Goal: Information Seeking & Learning: Check status

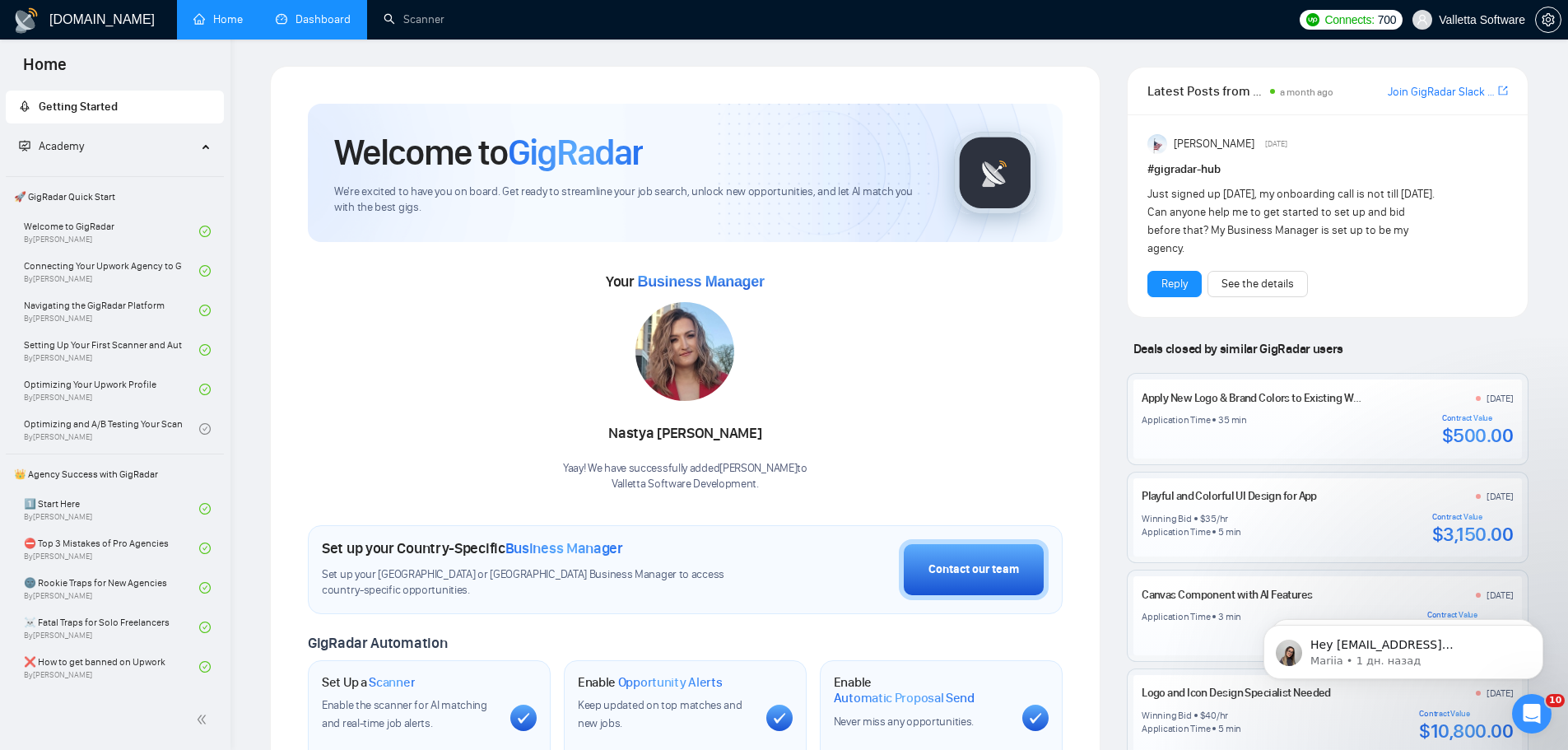
click at [338, 20] on link "Dashboard" at bounding box center [313, 19] width 75 height 14
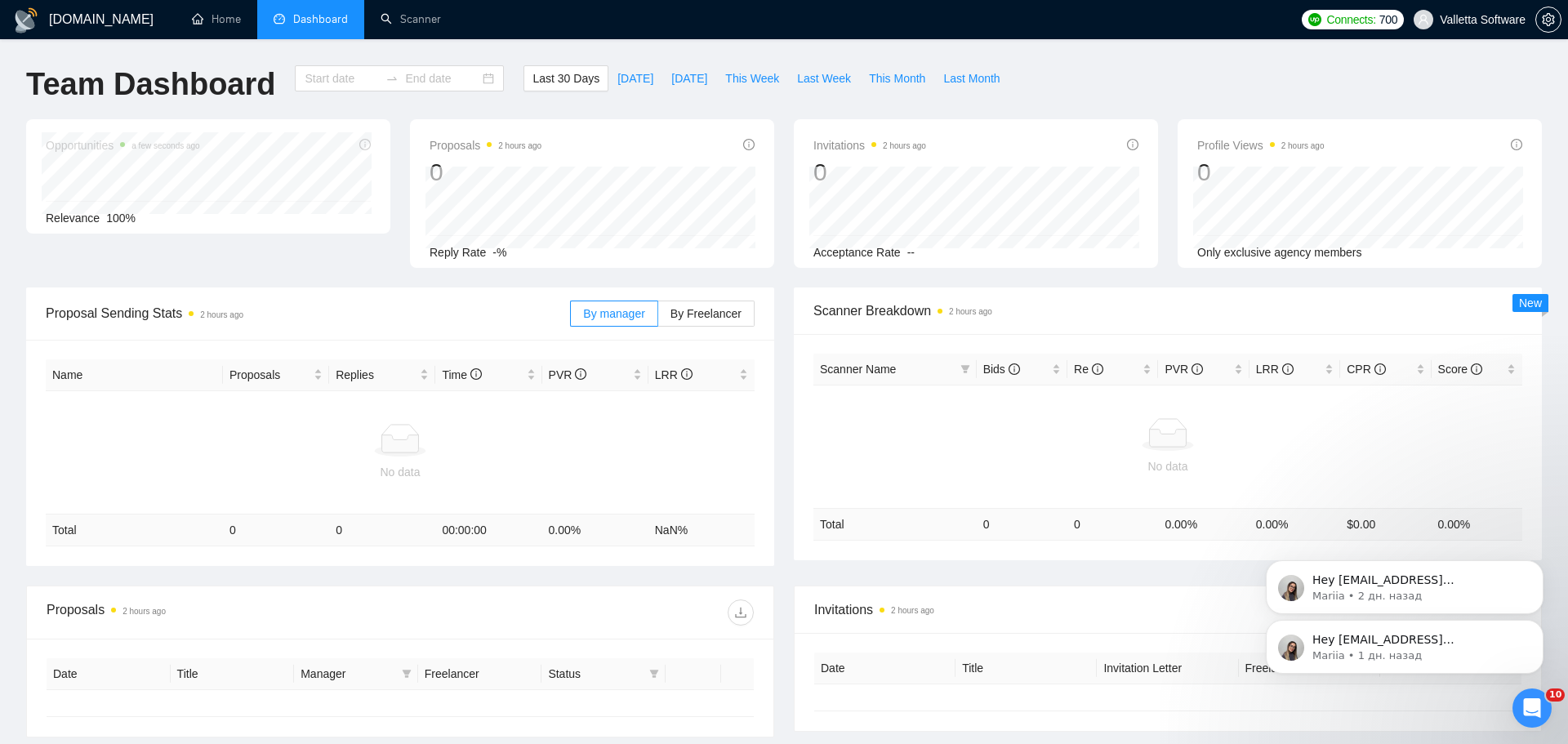
type input "[DATE]"
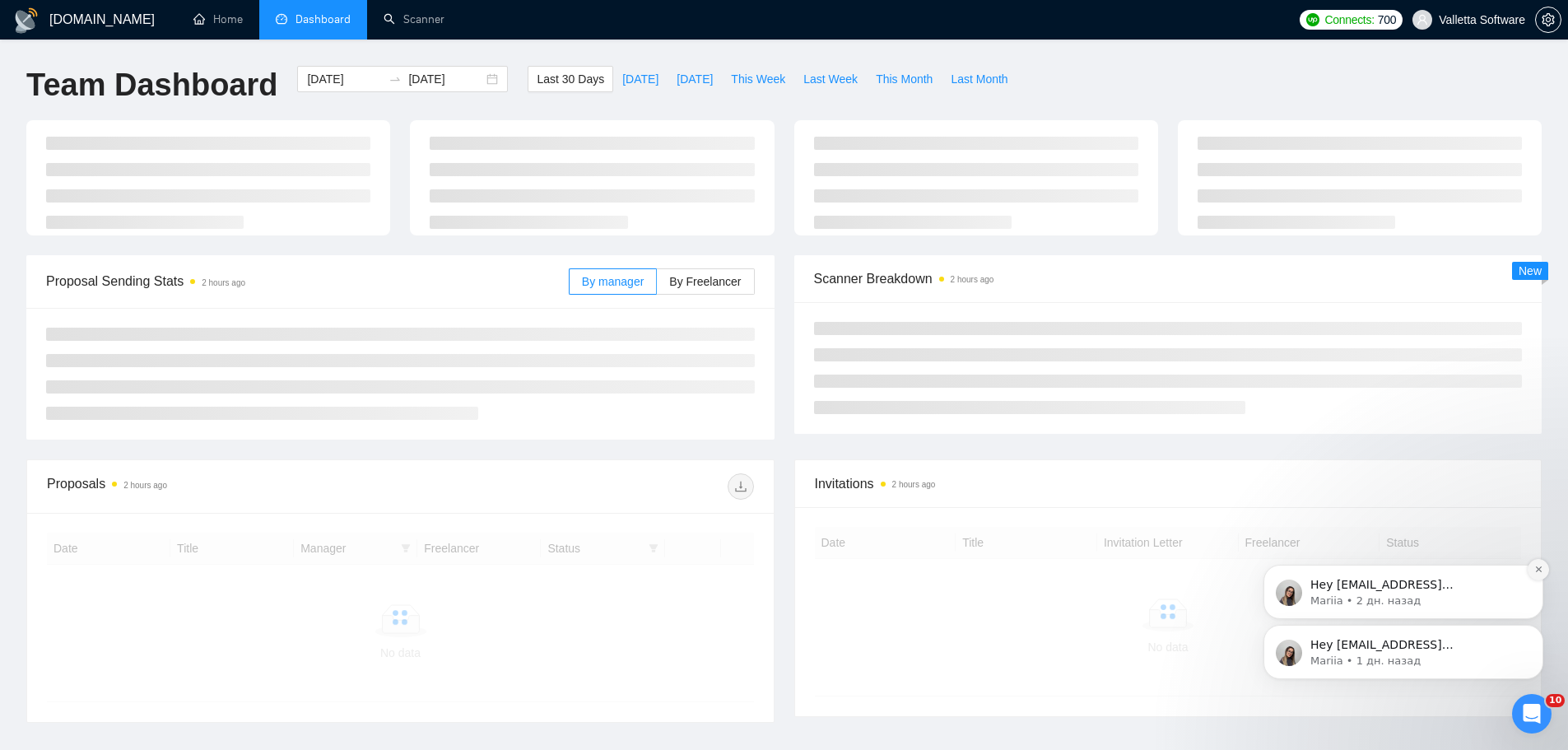
click at [1538, 569] on icon "Dismiss notification" at bounding box center [1538, 569] width 6 height 6
click at [1535, 636] on button "Dismiss notification" at bounding box center [1538, 630] width 21 height 21
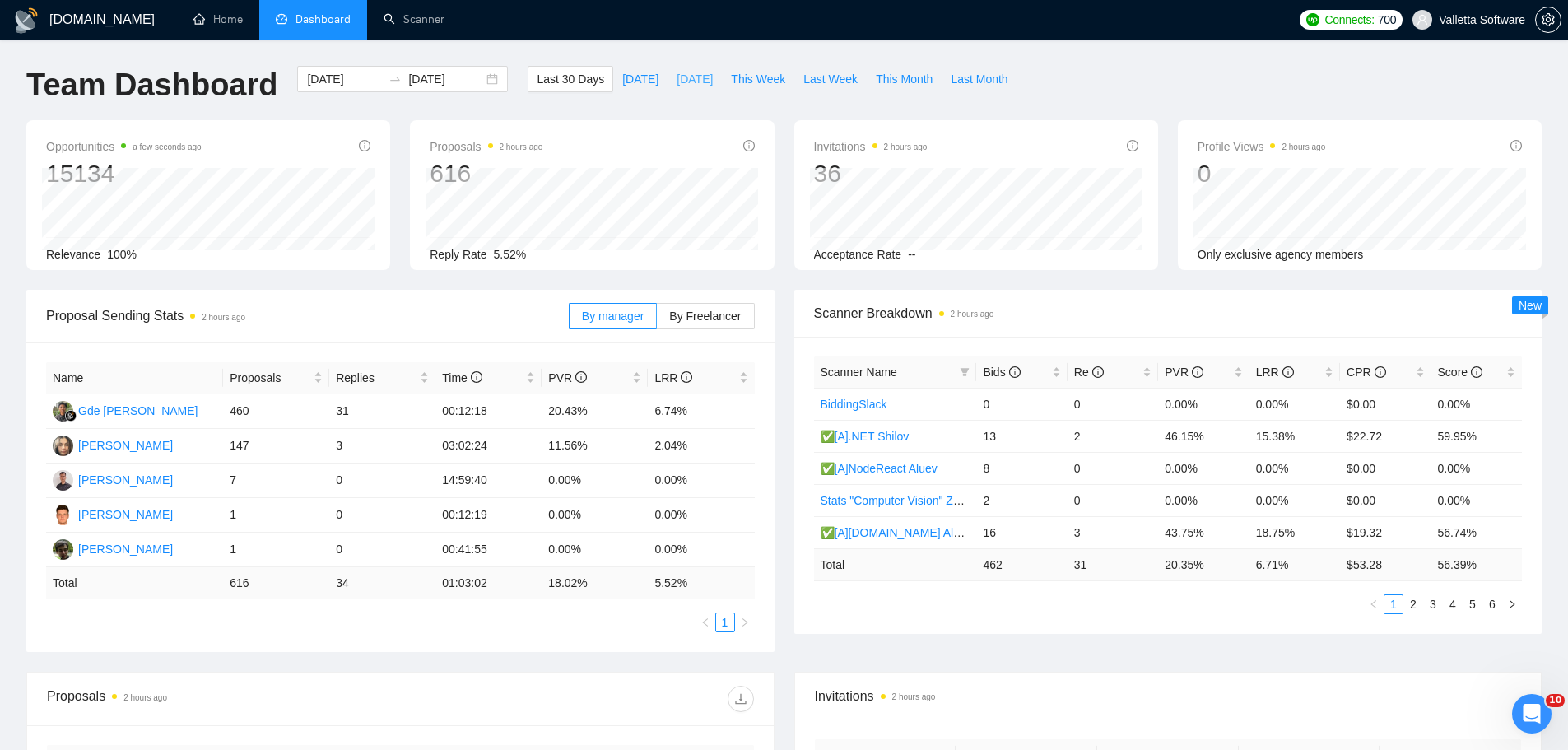
click at [686, 83] on span "[DATE]" at bounding box center [694, 79] width 36 height 18
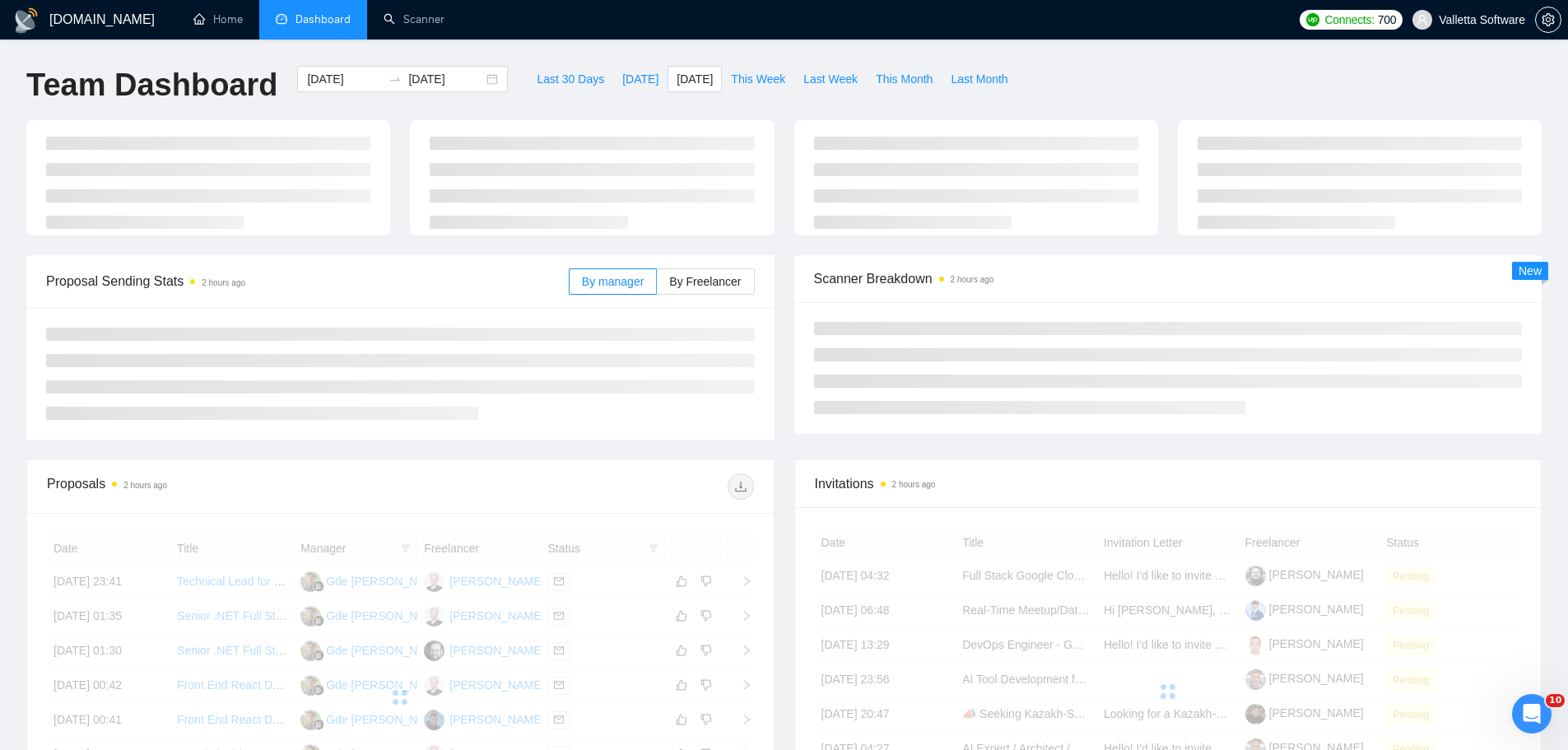
type input "[DATE]"
click at [311, 23] on span "Dashboard" at bounding box center [323, 19] width 55 height 14
click at [355, 91] on div "[DATE] [DATE]" at bounding box center [403, 79] width 211 height 26
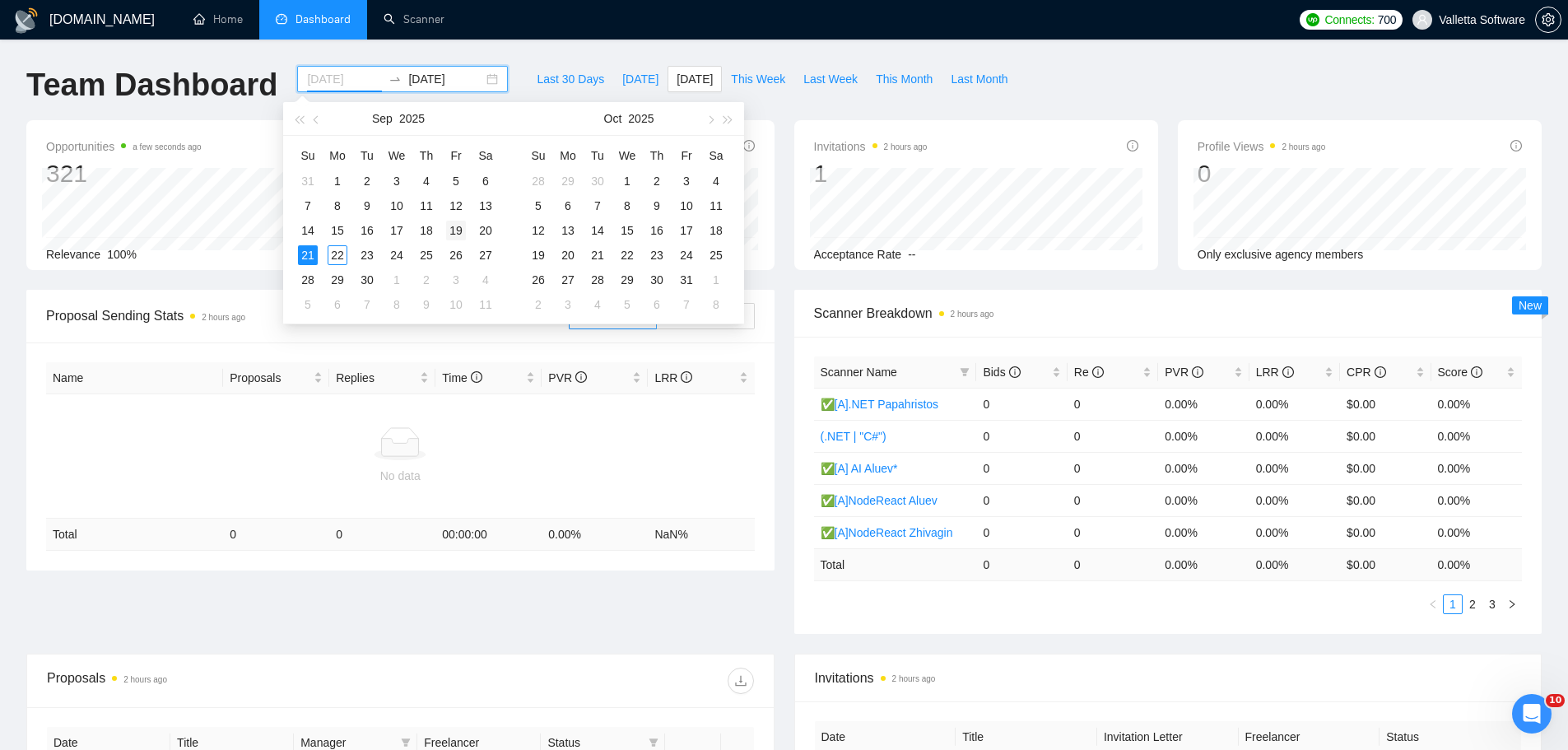
type input "[DATE]"
click at [448, 228] on div "19" at bounding box center [456, 230] width 19 height 19
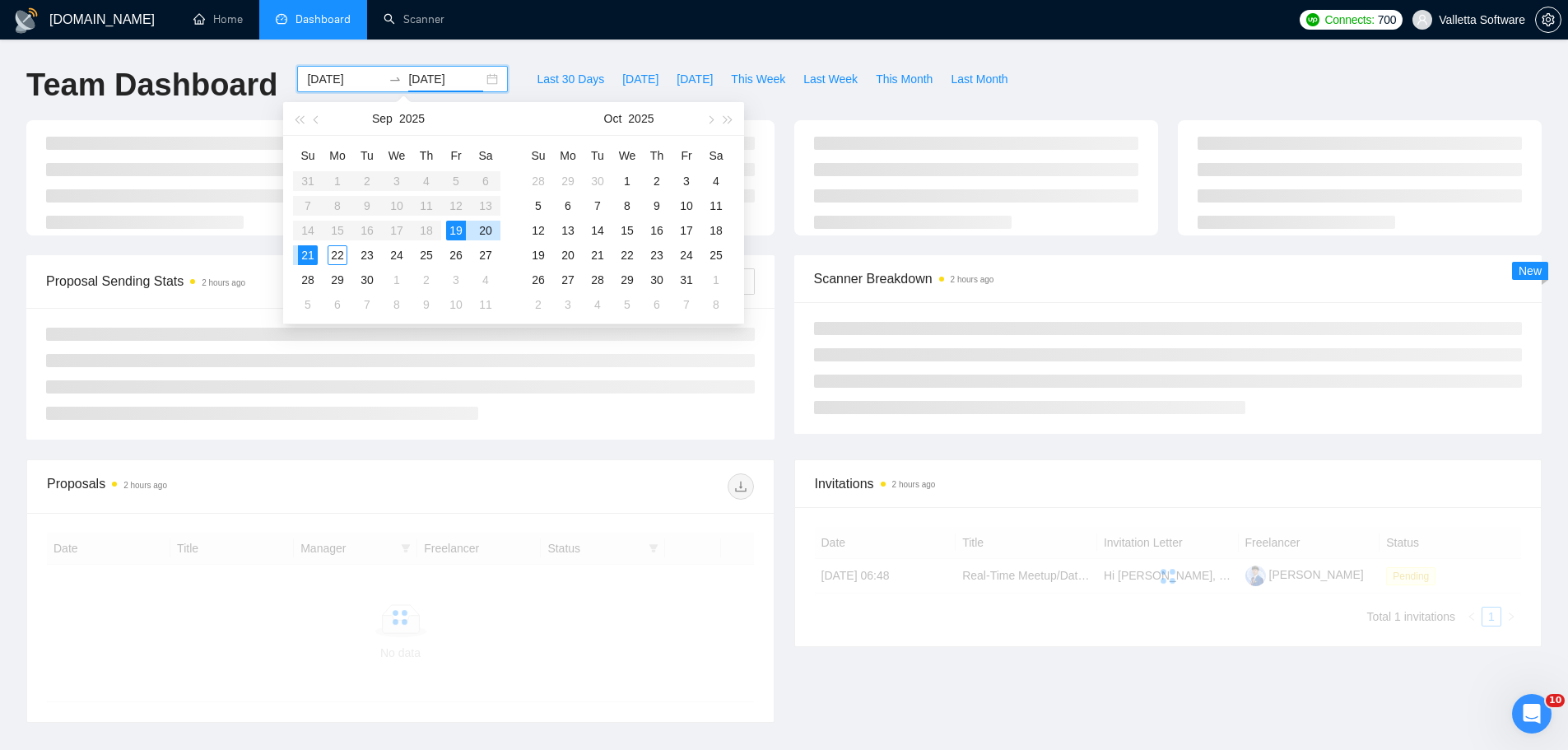
click at [458, 231] on div "19" at bounding box center [456, 230] width 19 height 19
type input "[DATE]"
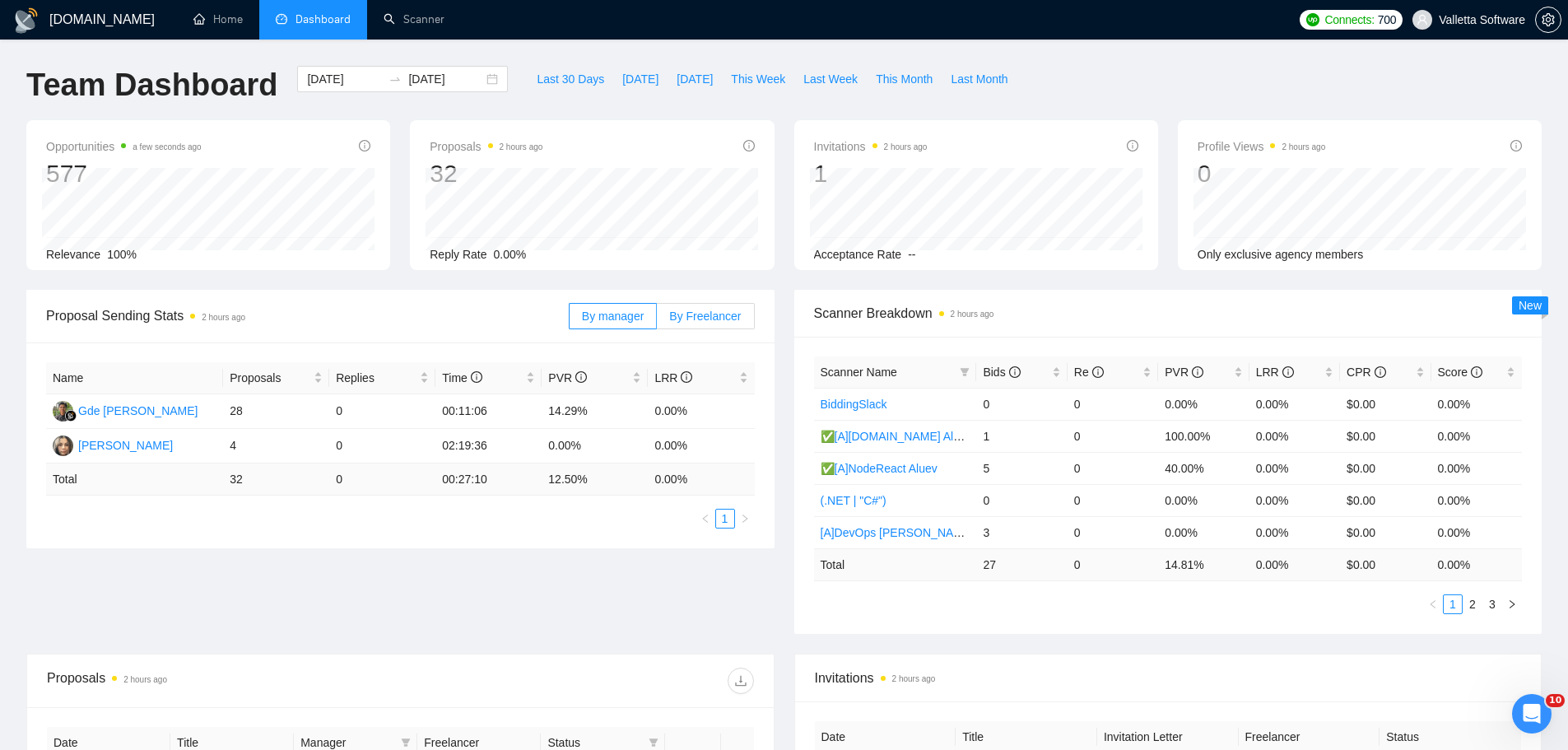
click at [682, 322] on span "By Freelancer" at bounding box center [704, 316] width 71 height 13
click at [657, 320] on input "By Freelancer" at bounding box center [657, 320] width 0 height 0
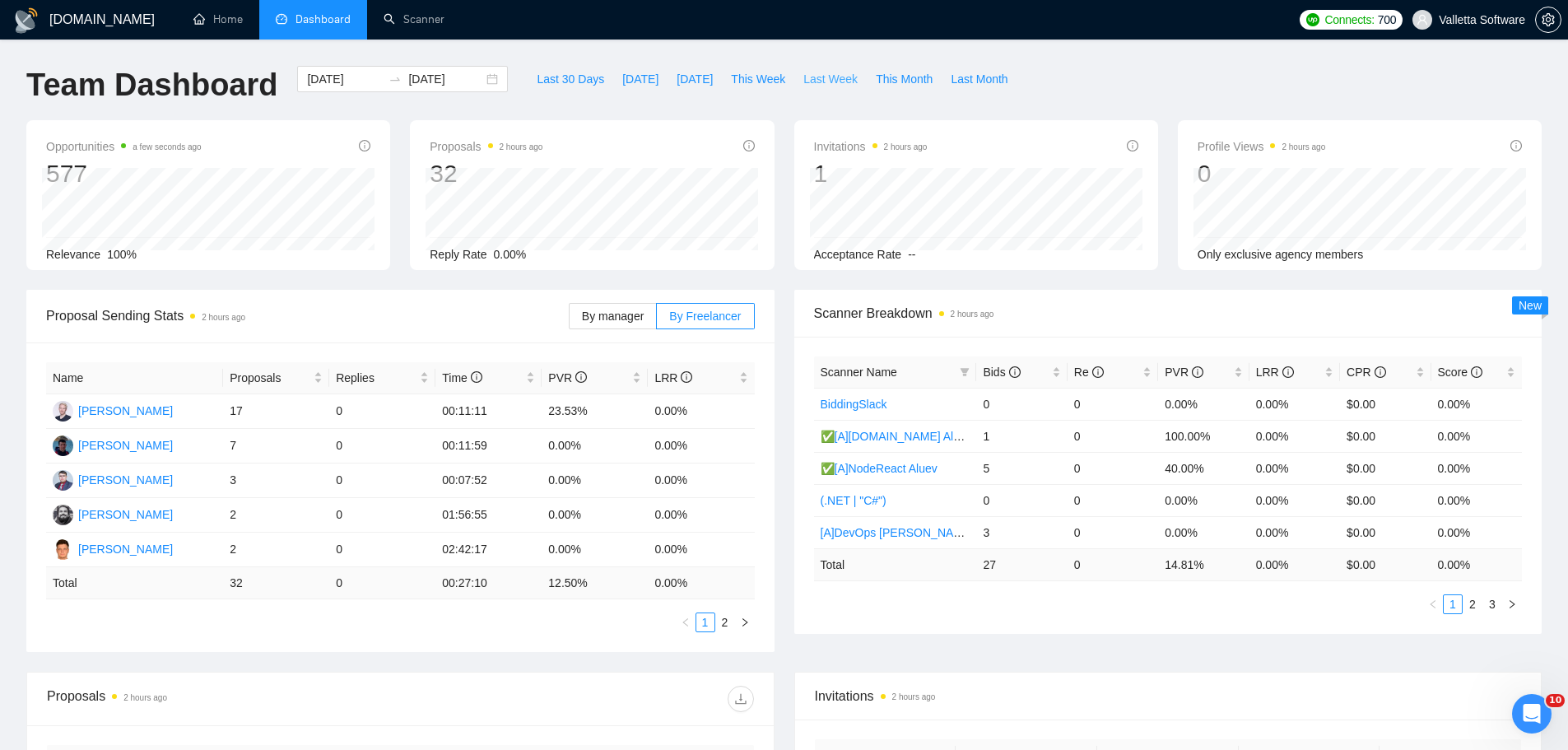
click at [815, 72] on span "Last Week" at bounding box center [831, 79] width 54 height 18
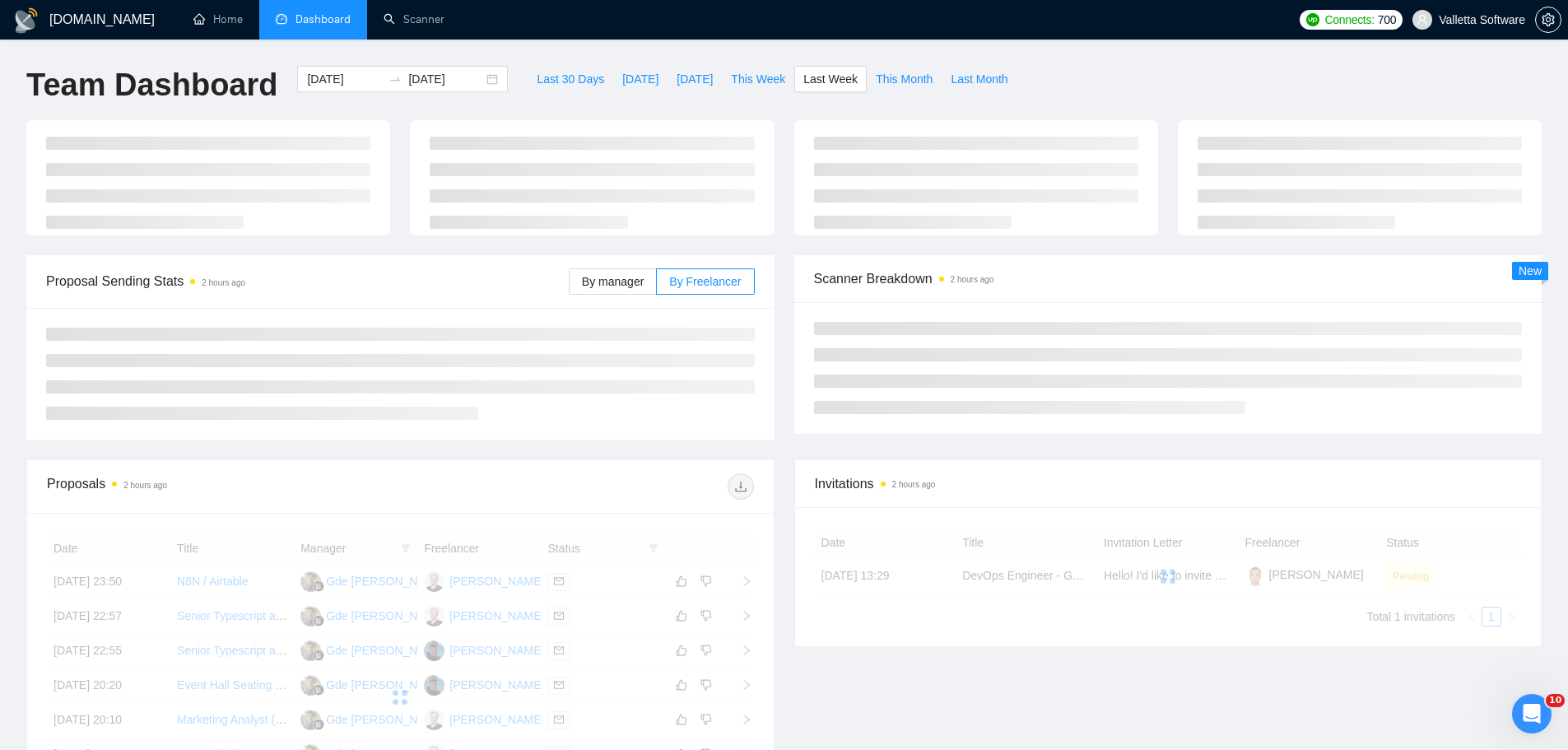
type input "[DATE]"
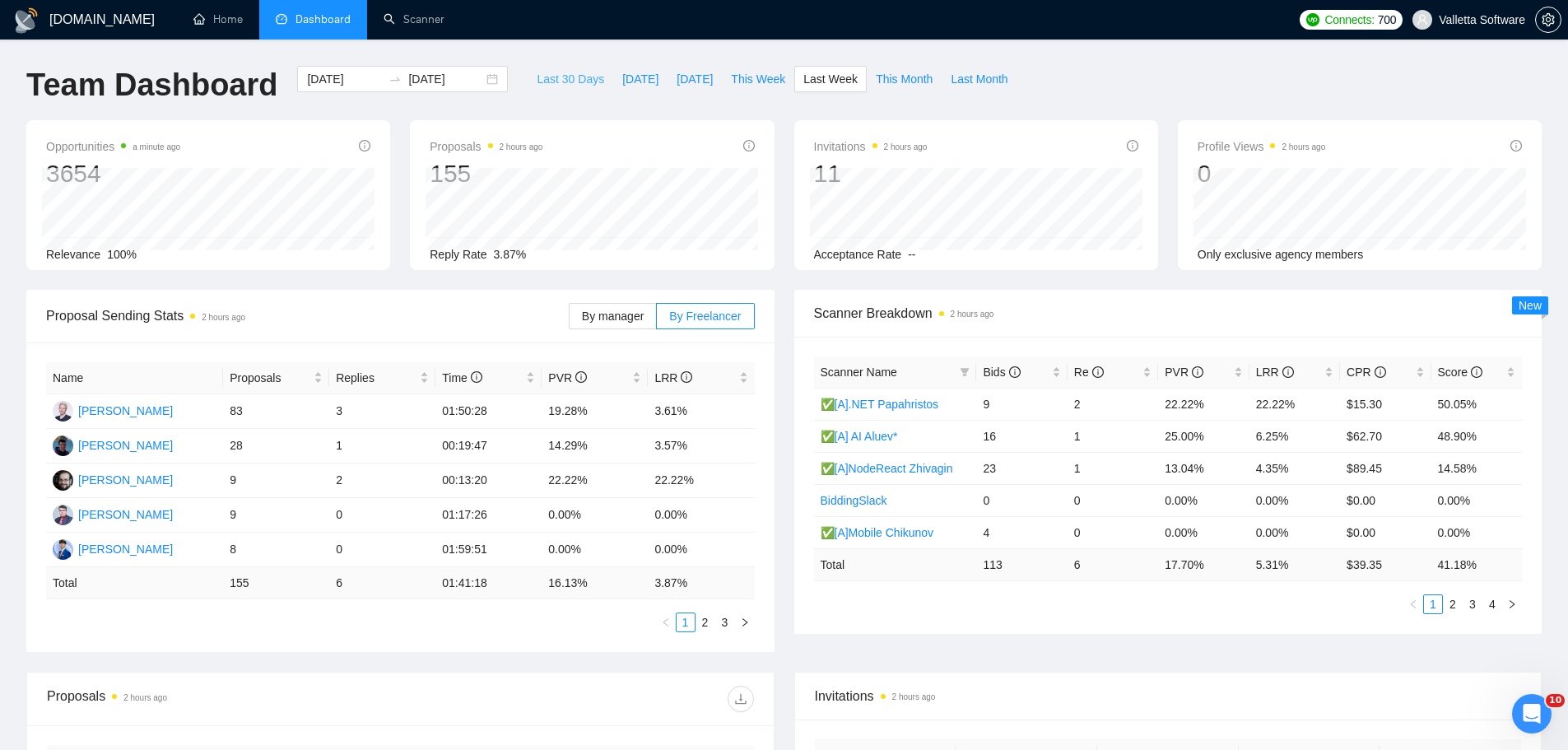
click at [568, 84] on span "Last 30 Days" at bounding box center [570, 79] width 68 height 18
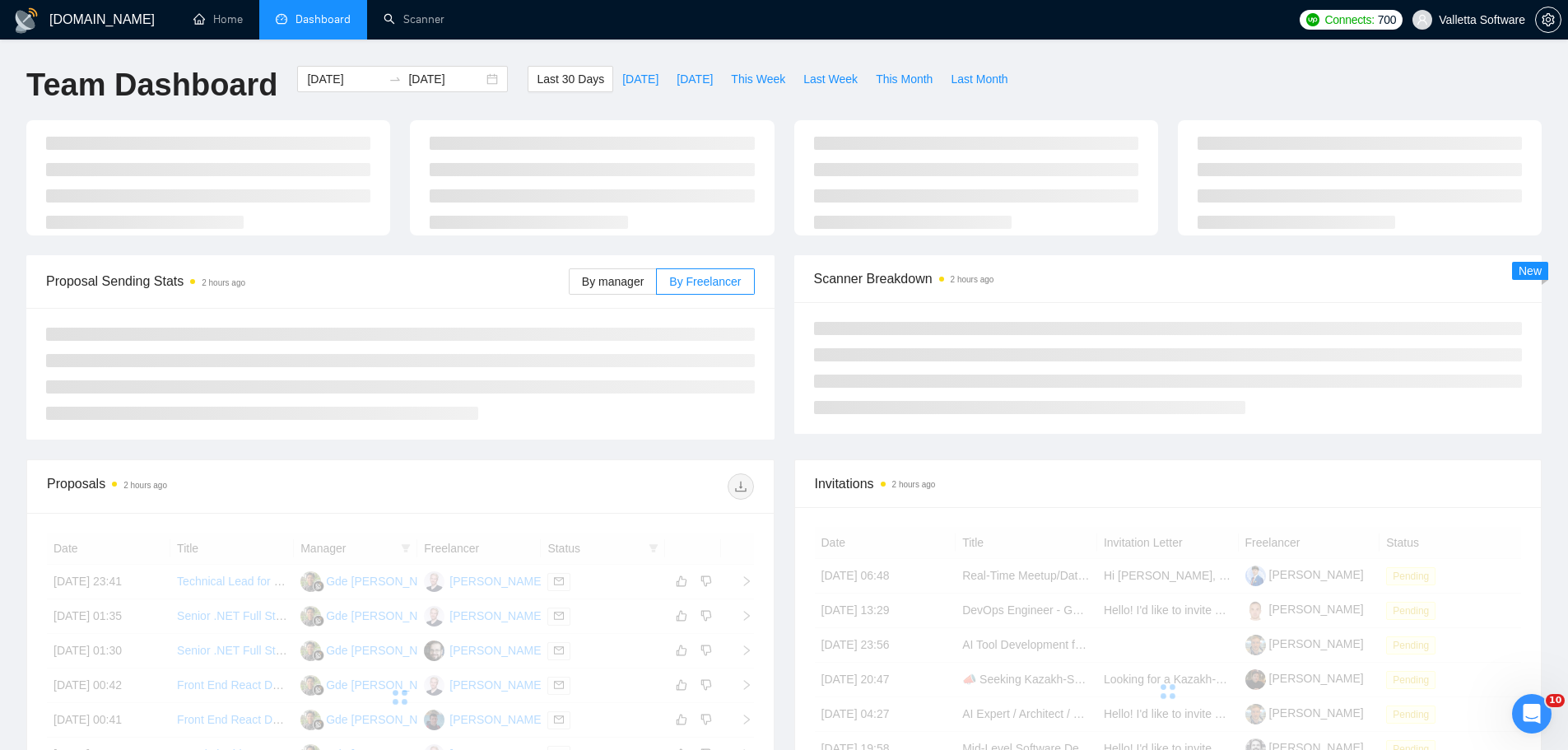
type input "[DATE]"
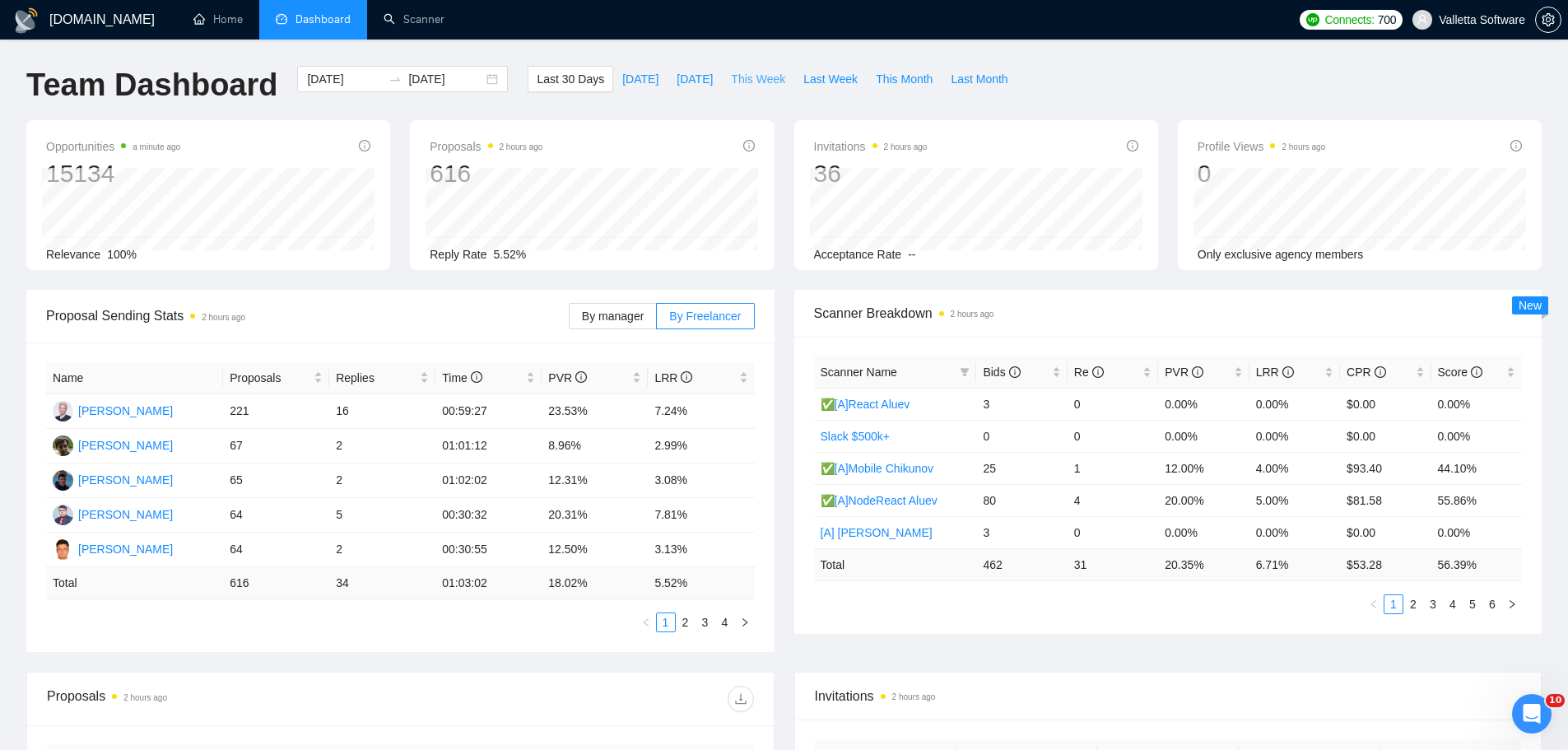
click at [757, 82] on span "This Week" at bounding box center [759, 79] width 54 height 18
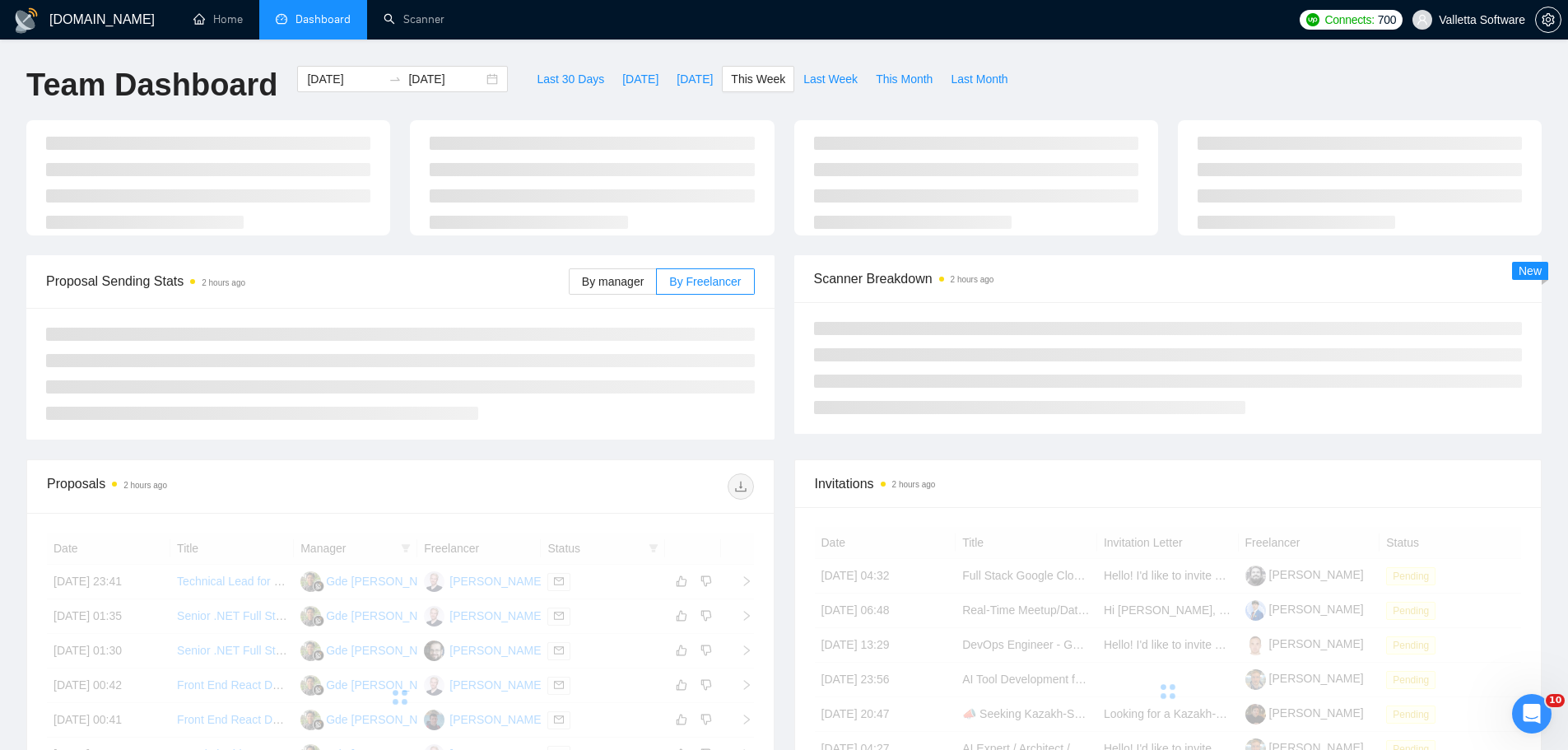
type input "[DATE]"
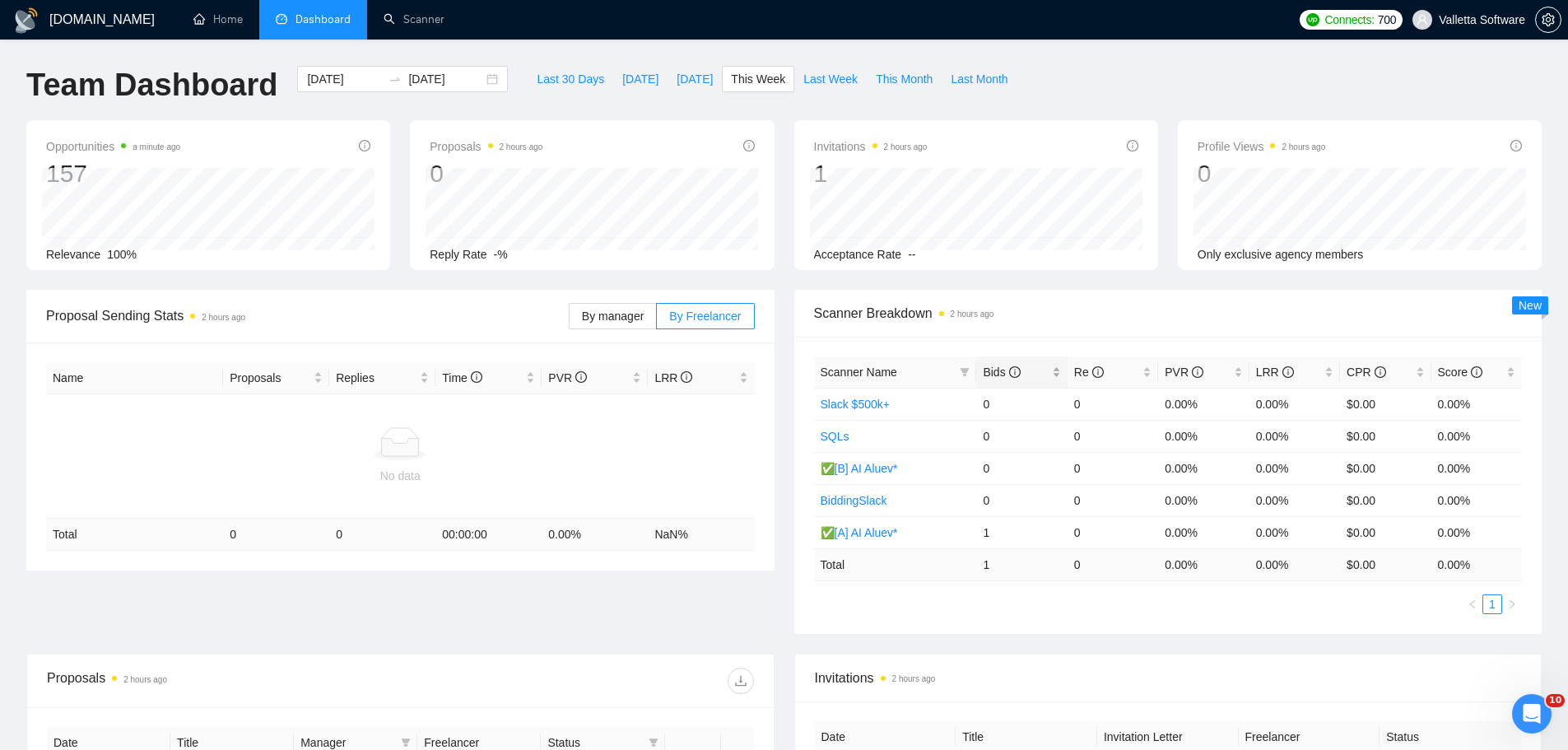
click at [1019, 367] on icon "info-circle" at bounding box center [1014, 372] width 11 height 11
click at [1008, 366] on span "Bids" at bounding box center [1001, 372] width 37 height 13
click at [1009, 368] on icon "info-circle" at bounding box center [1014, 372] width 11 height 11
click at [825, 79] on span "Last Week" at bounding box center [831, 79] width 54 height 18
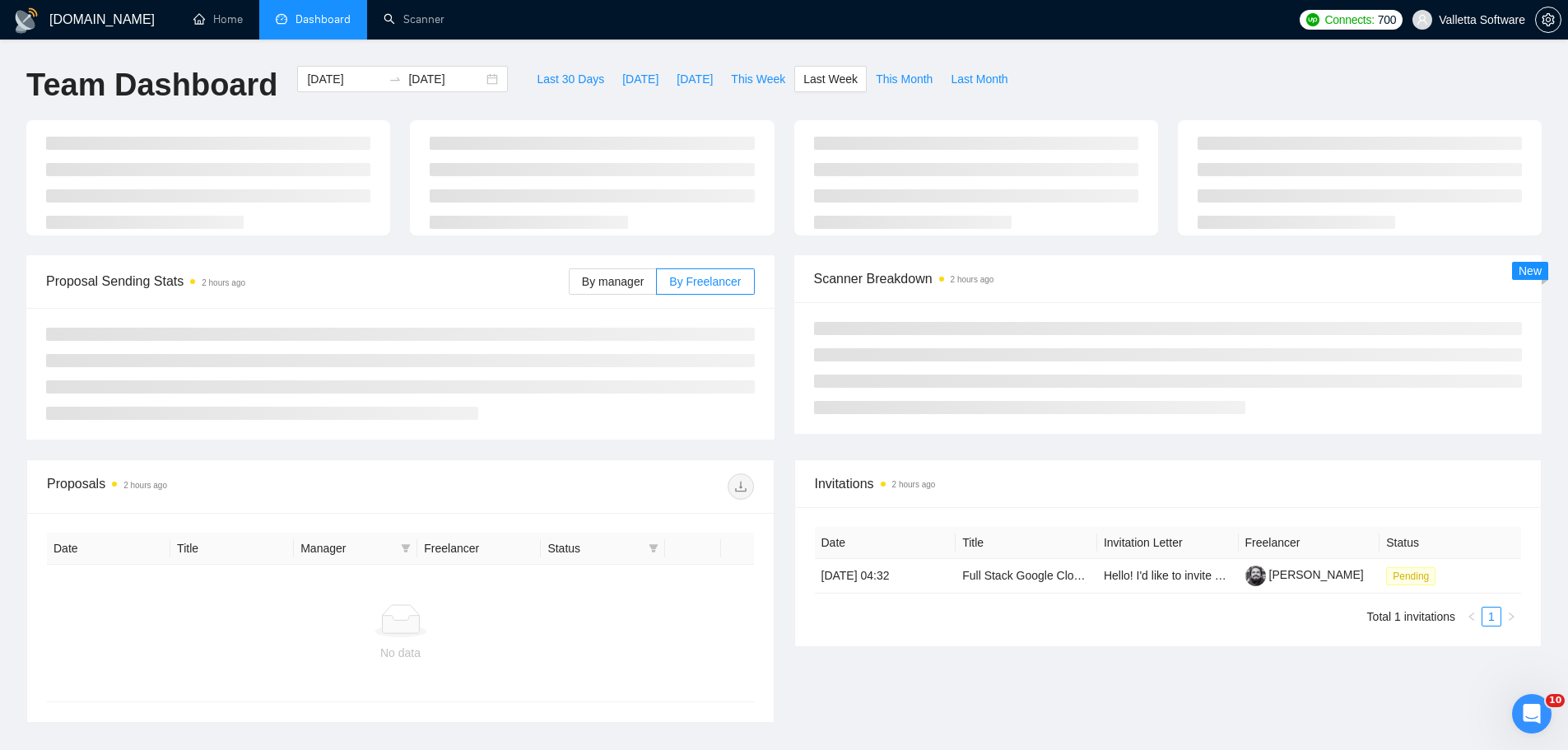
type input "[DATE]"
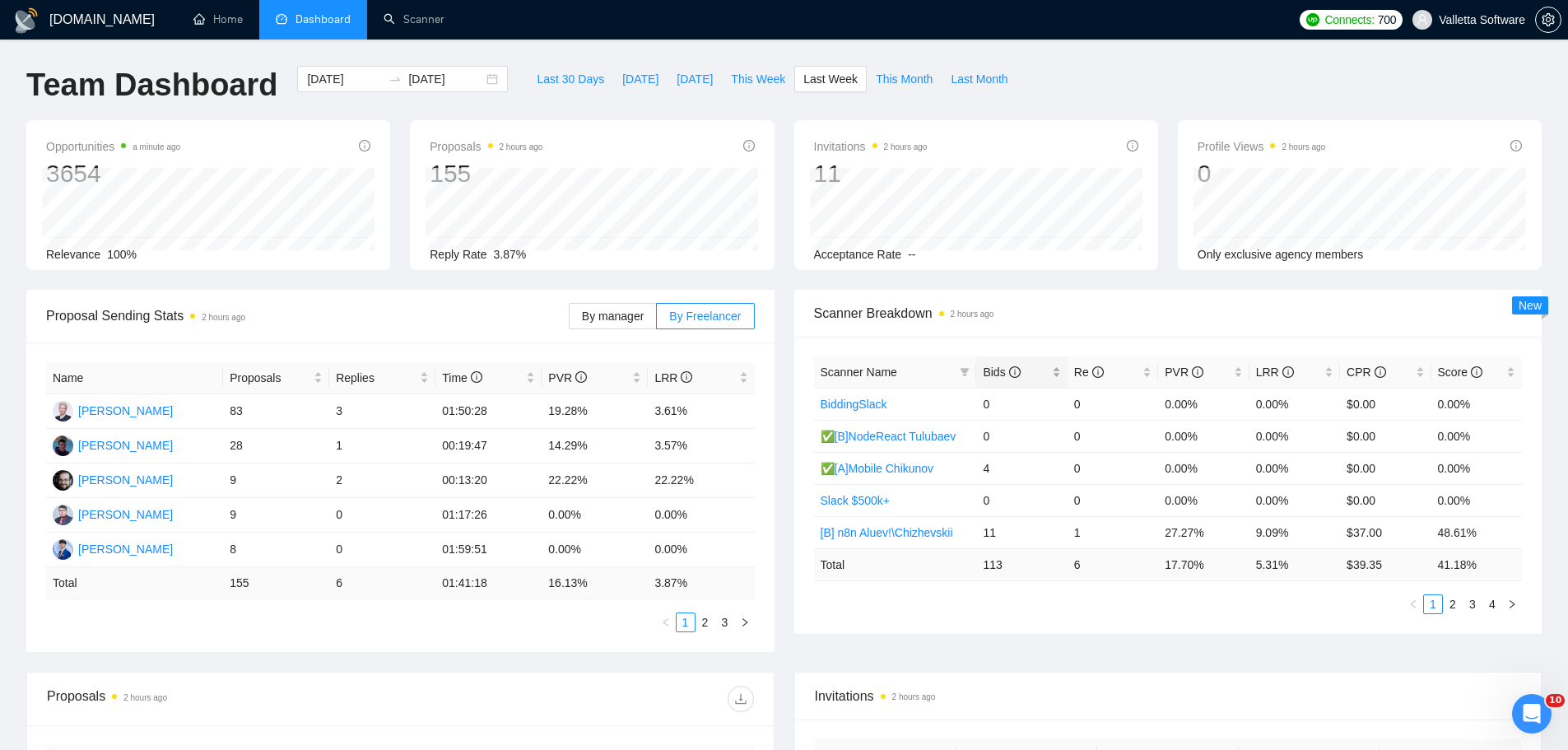
click at [989, 363] on span "Bids" at bounding box center [1015, 372] width 65 height 18
click at [606, 323] on span "By manager" at bounding box center [613, 316] width 62 height 13
click at [570, 320] on input "By manager" at bounding box center [570, 320] width 0 height 0
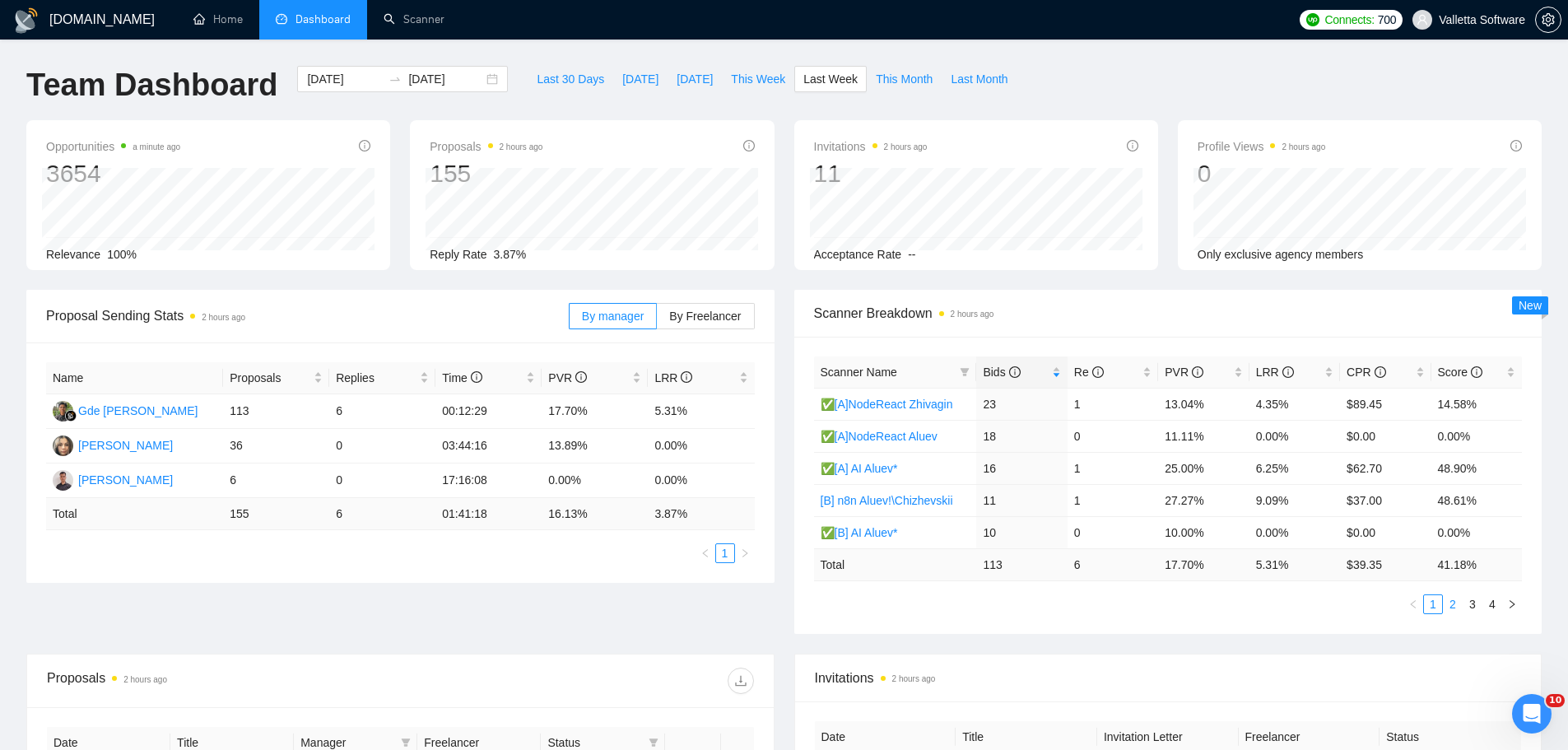
click at [1448, 608] on link "2" at bounding box center [1453, 604] width 18 height 18
